Goal: Navigation & Orientation: Understand site structure

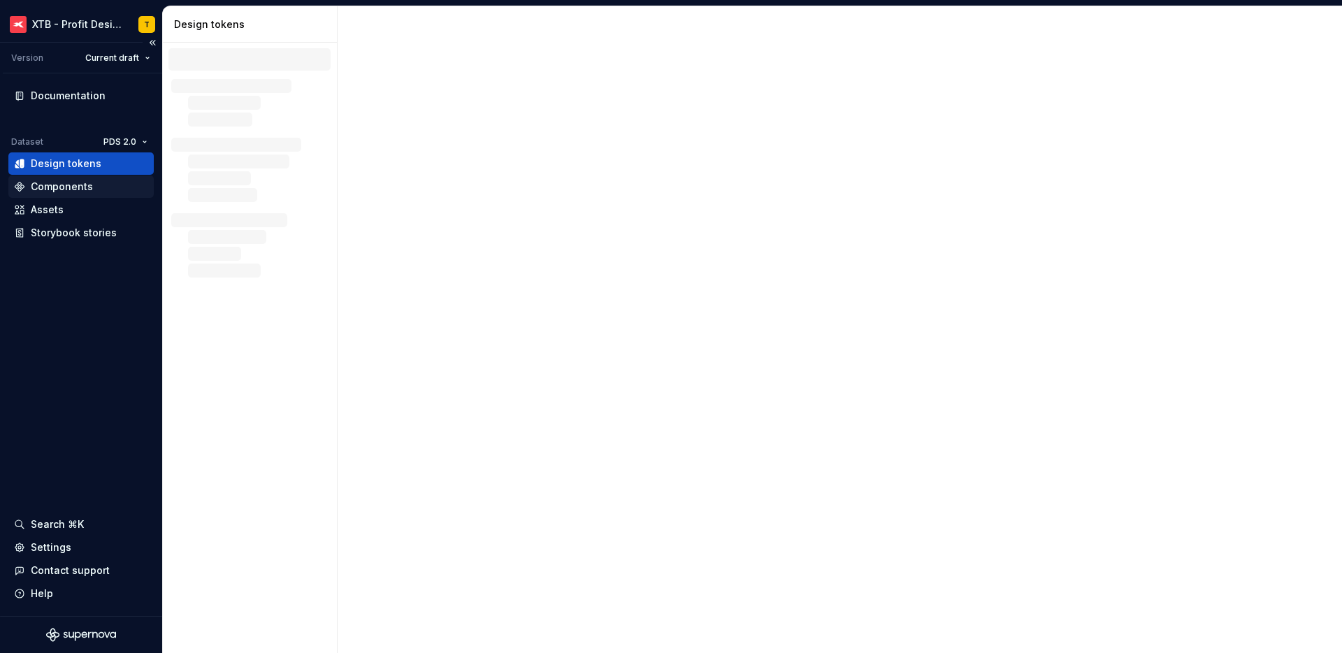
click at [68, 185] on div "Components" at bounding box center [62, 187] width 62 height 14
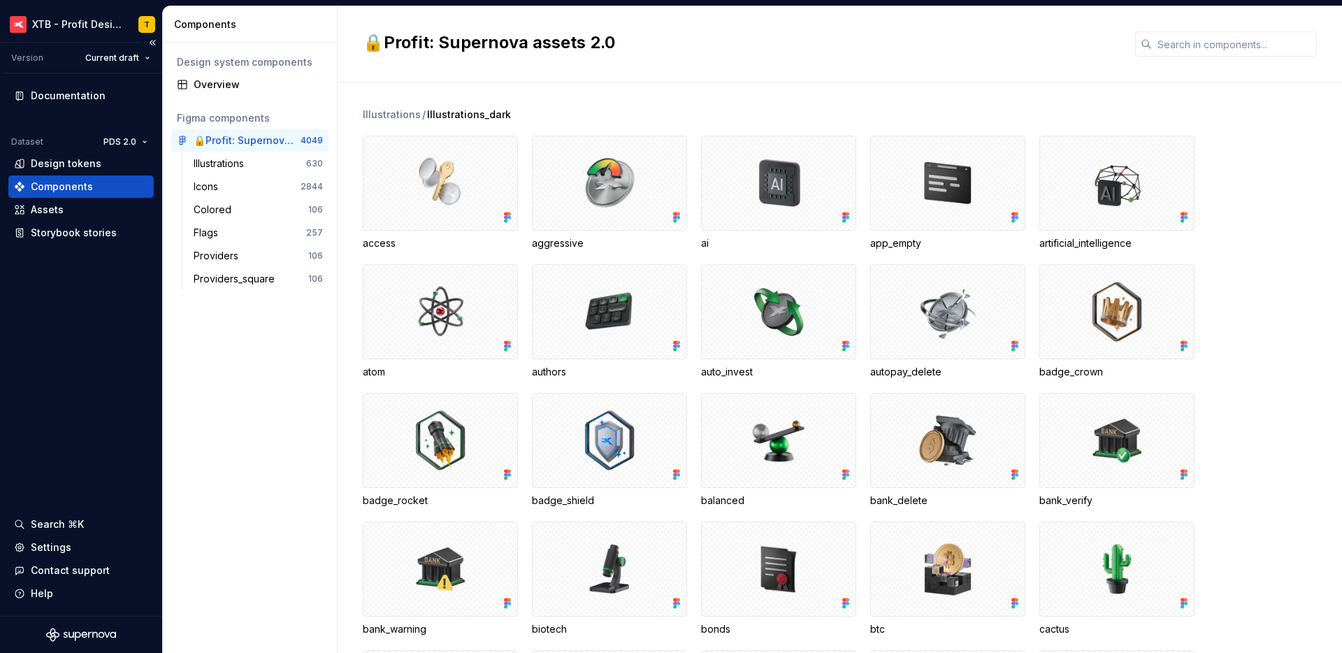
click at [76, 187] on div "Components" at bounding box center [62, 187] width 62 height 14
click at [242, 168] on div "Illustrations" at bounding box center [222, 164] width 56 height 14
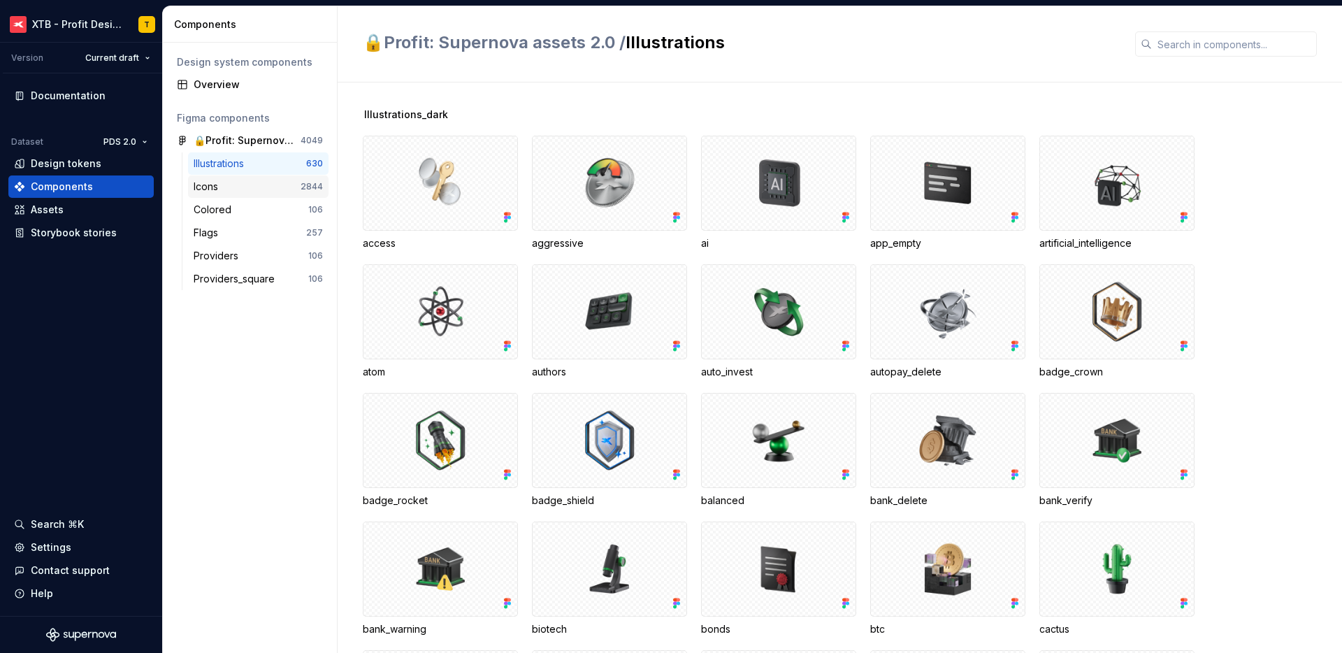
click at [232, 191] on div "Icons" at bounding box center [247, 187] width 107 height 14
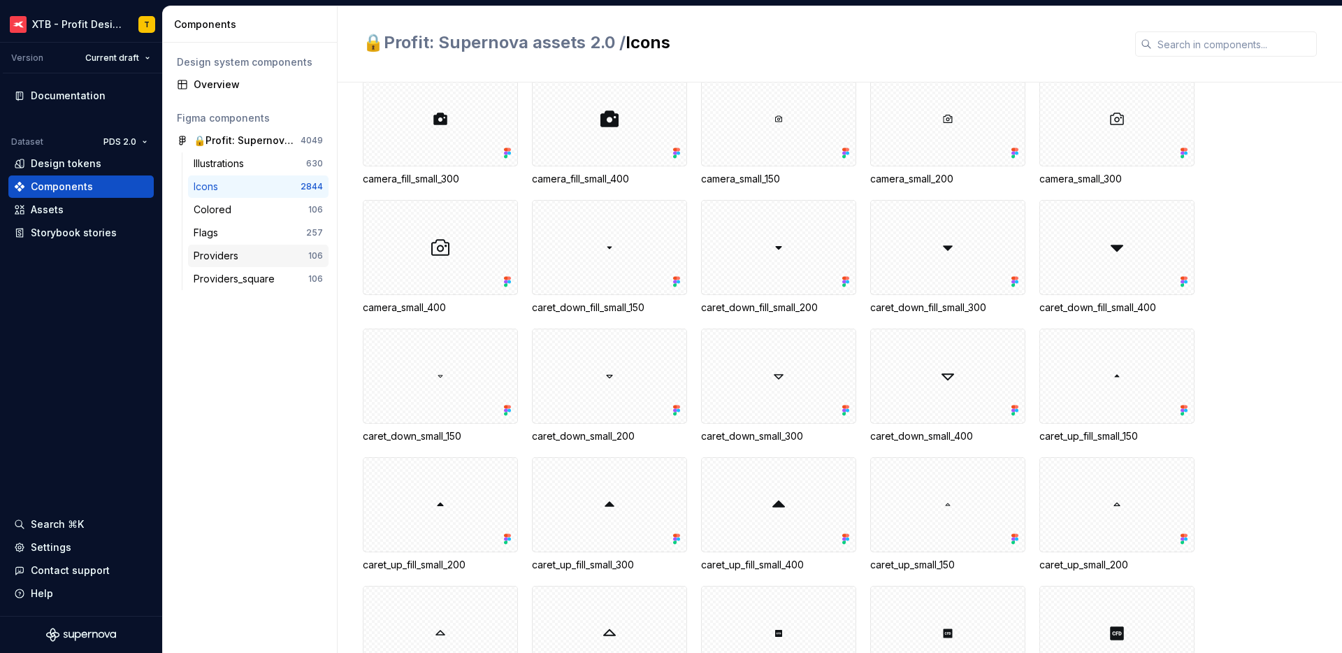
scroll to position [17144, 0]
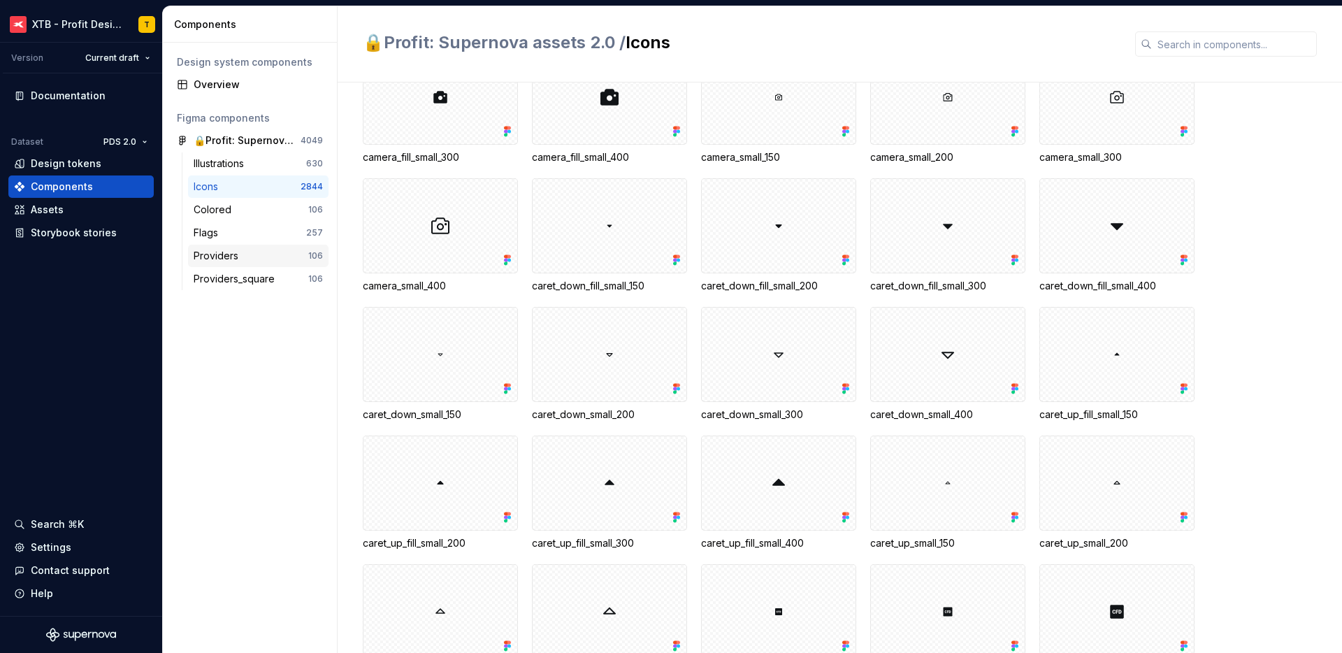
click at [210, 249] on div "Providers" at bounding box center [219, 256] width 50 height 14
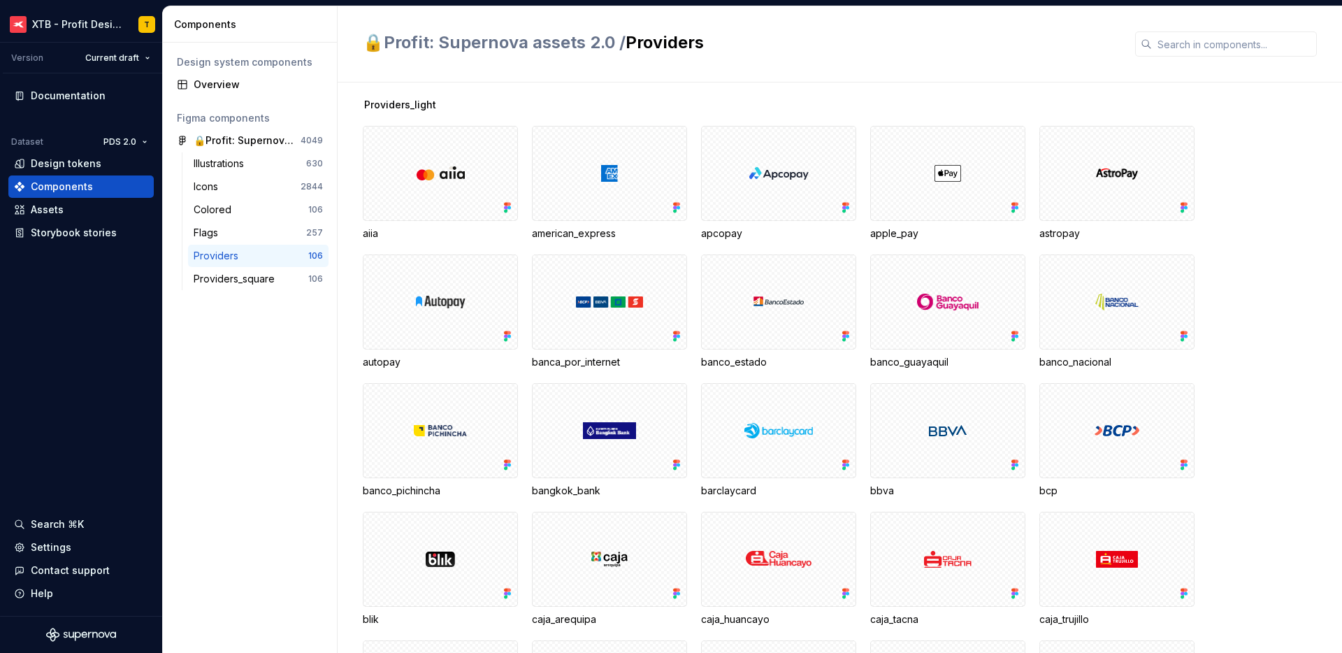
scroll to position [2355, 0]
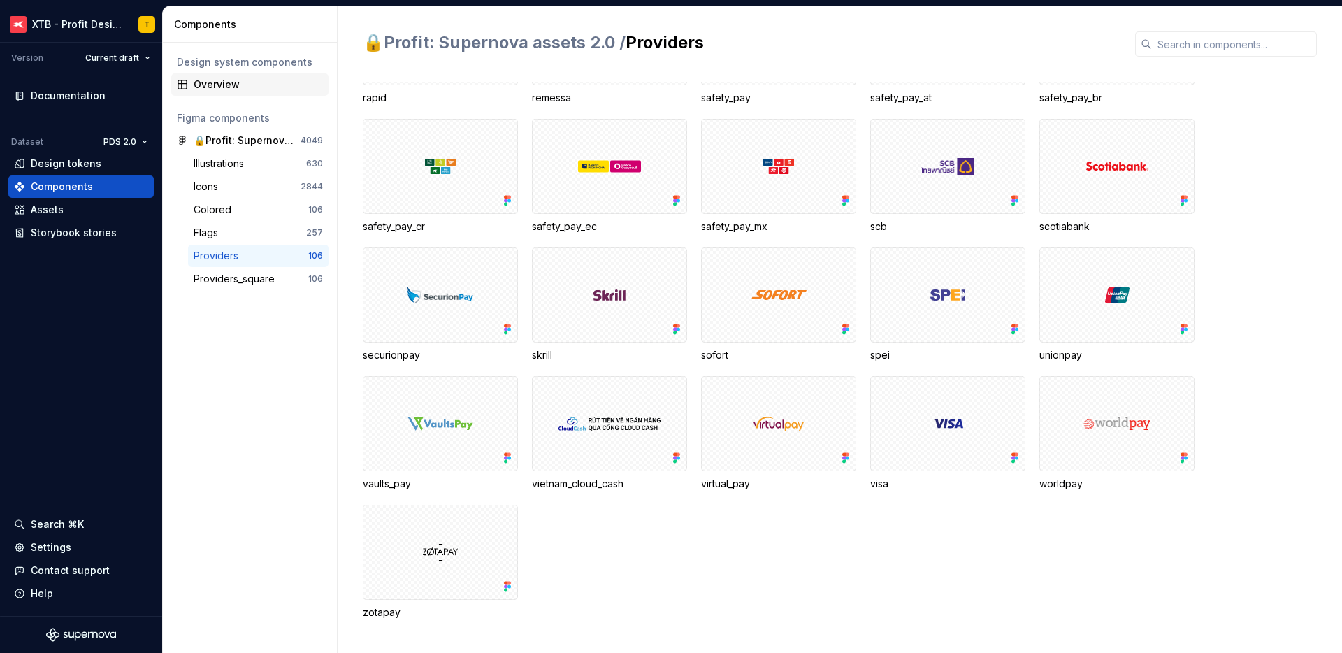
click at [217, 83] on div "Overview" at bounding box center [258, 85] width 129 height 14
